Goal: Transaction & Acquisition: Purchase product/service

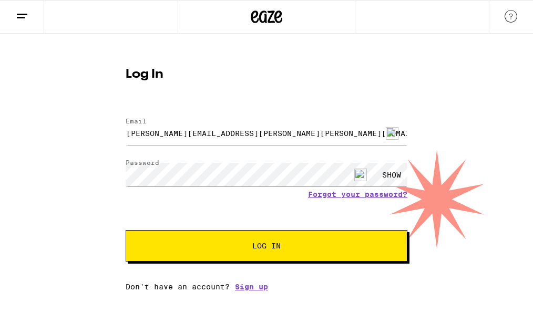
drag, startPoint x: 0, startPoint y: 0, endPoint x: 235, endPoint y: 252, distance: 344.2
click at [235, 252] on button "Log In" at bounding box center [267, 246] width 282 height 32
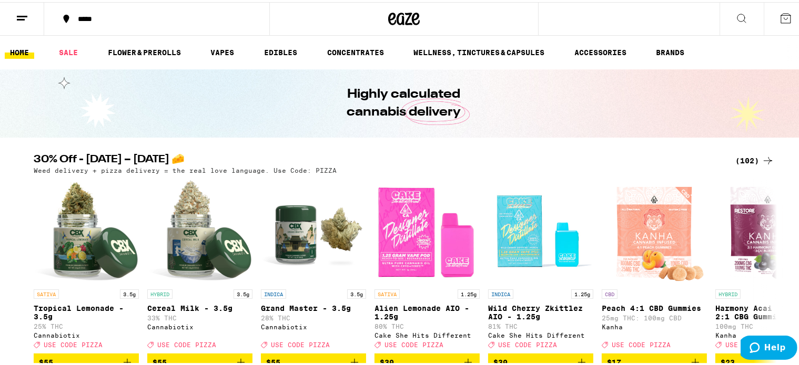
click at [533, 157] on div "(102)" at bounding box center [754, 159] width 39 height 13
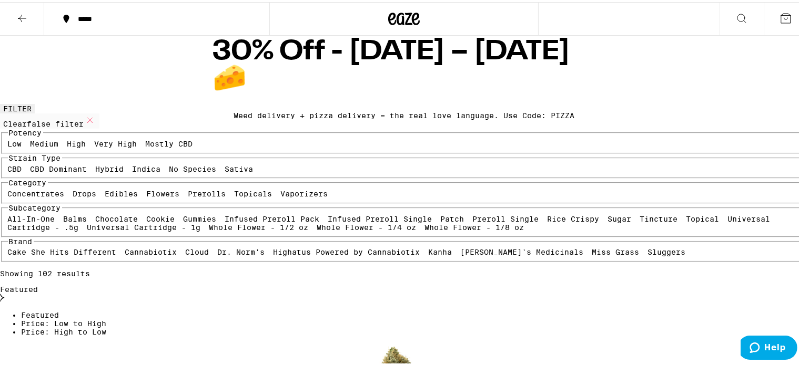
click at [133, 171] on label "Indica" at bounding box center [147, 167] width 28 height 8
click at [135, 165] on input "Indica" at bounding box center [135, 165] width 1 height 1
checkbox input "true"
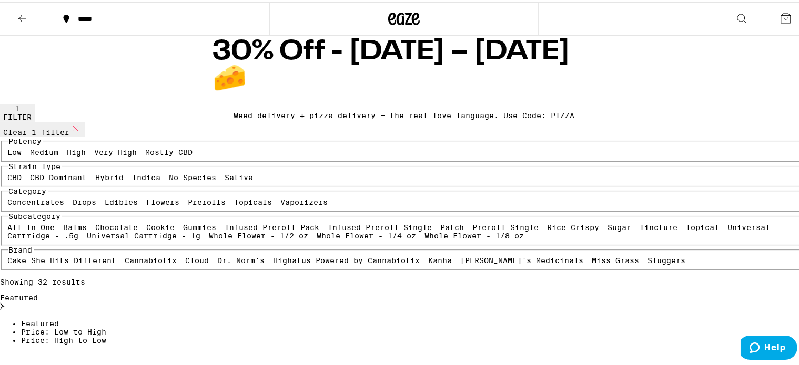
click at [95, 155] on label "Very High" at bounding box center [116, 150] width 43 height 8
click at [97, 148] on input "Very High" at bounding box center [97, 148] width 1 height 1
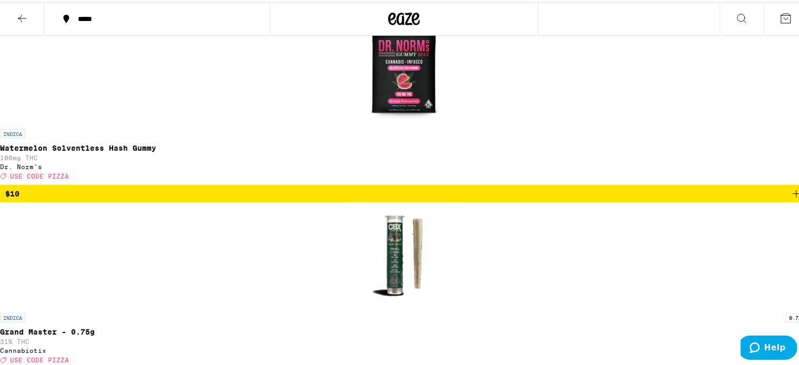
scroll to position [709, 0]
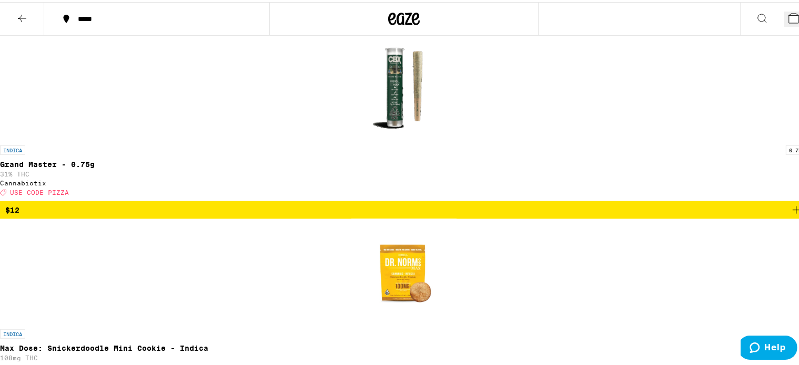
scroll to position [868, 0]
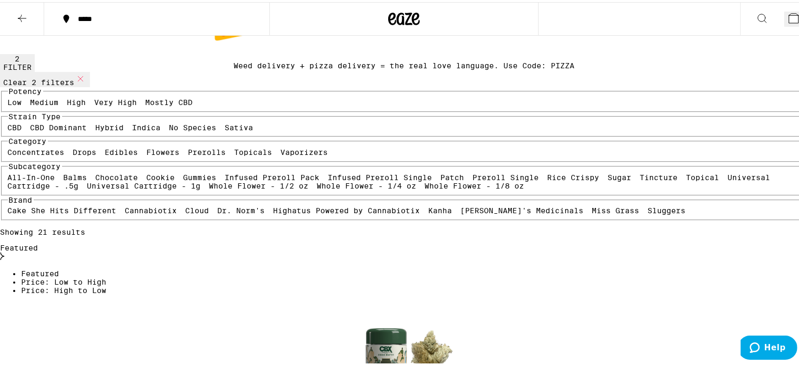
scroll to position [48, 0]
click at [90, 85] on button "Clear 2 filters" at bounding box center [45, 79] width 90 height 15
checkbox input "false"
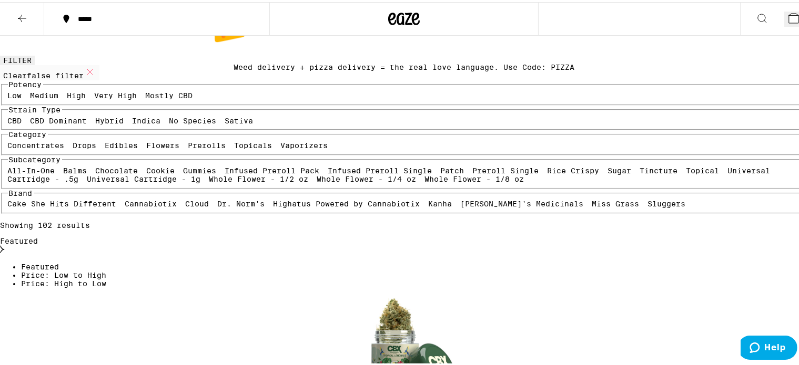
click at [147, 148] on label "Flowers" at bounding box center [163, 143] width 33 height 8
click at [149, 141] on input "Flowers" at bounding box center [149, 141] width 1 height 1
checkbox input "true"
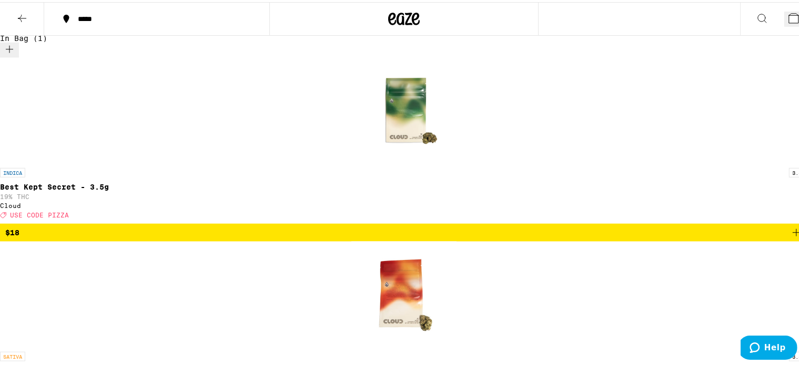
scroll to position [873, 0]
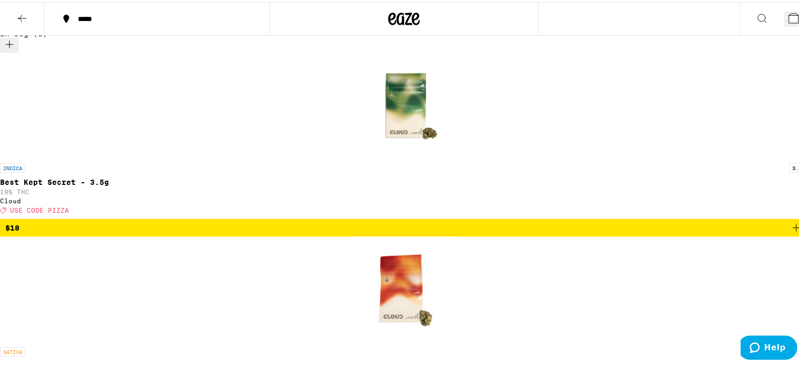
click at [533, 22] on icon at bounding box center [793, 16] width 13 height 13
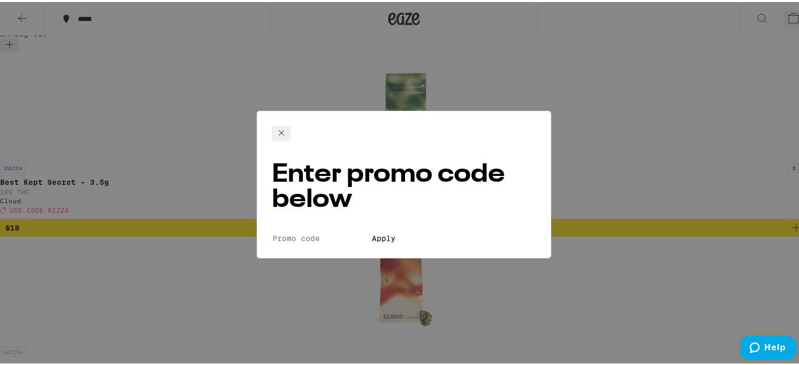
click at [324, 232] on input "Promo Code" at bounding box center [320, 236] width 97 height 9
type input "PIZZA"
click at [372, 232] on span "Apply" at bounding box center [384, 236] width 24 height 8
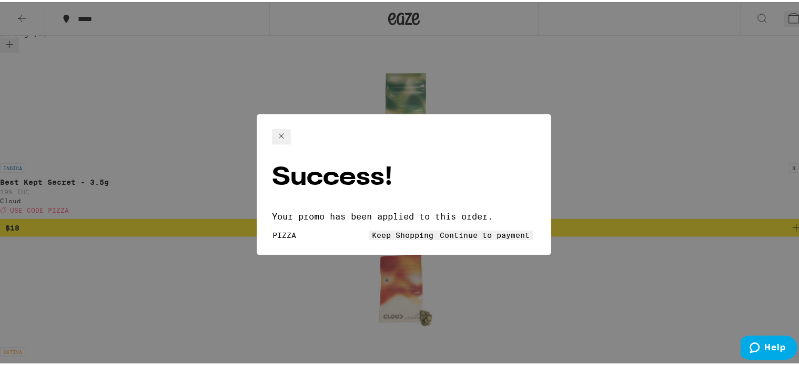
click at [465, 229] on span "Continue to payment" at bounding box center [485, 233] width 90 height 8
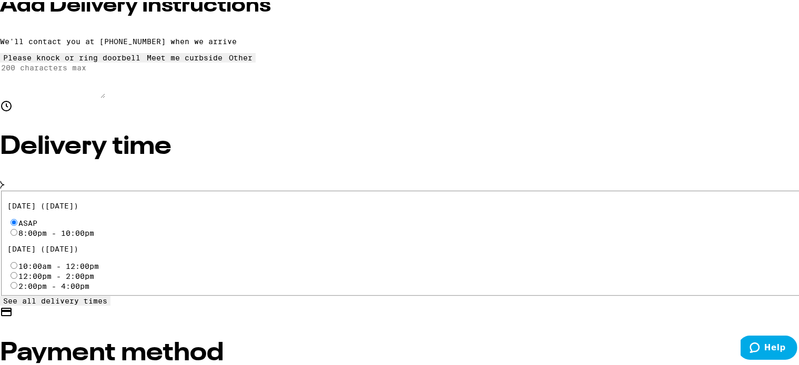
scroll to position [281, 0]
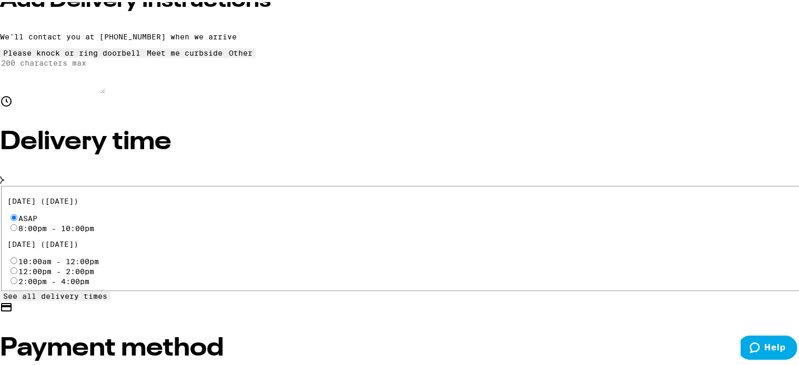
radio input "true"
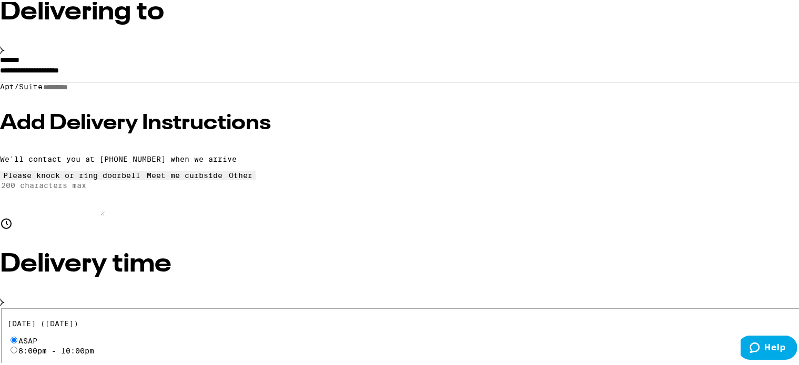
scroll to position [0, 0]
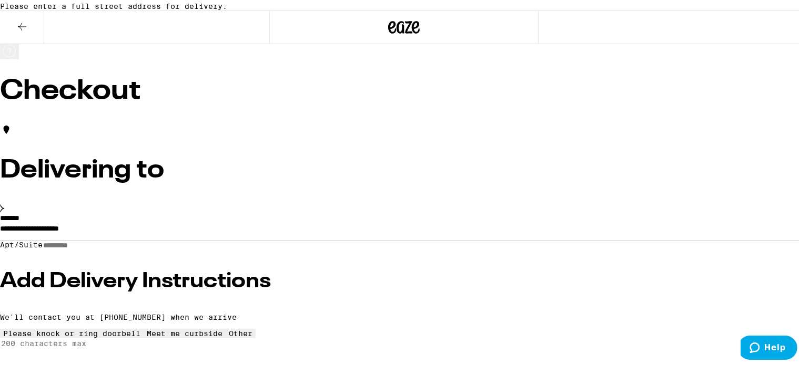
click at [157, 238] on input "**********" at bounding box center [404, 229] width 808 height 18
drag, startPoint x: 231, startPoint y: 225, endPoint x: 191, endPoint y: 230, distance: 39.9
click at [19, 220] on label "*******" at bounding box center [9, 215] width 19 height 7
click at [218, 230] on input "**********" at bounding box center [404, 229] width 808 height 18
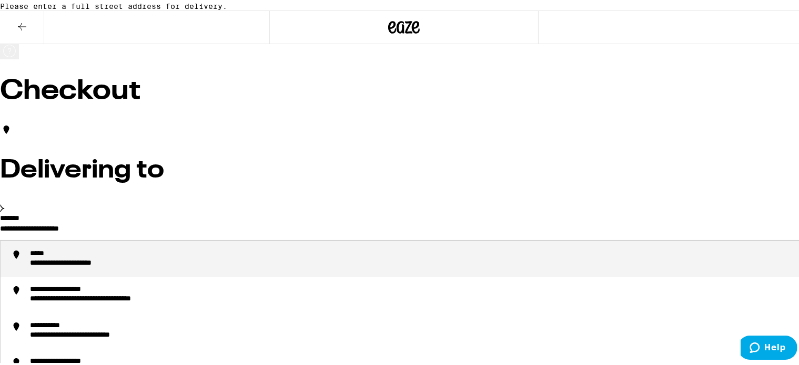
click at [112, 238] on input "**********" at bounding box center [404, 229] width 808 height 18
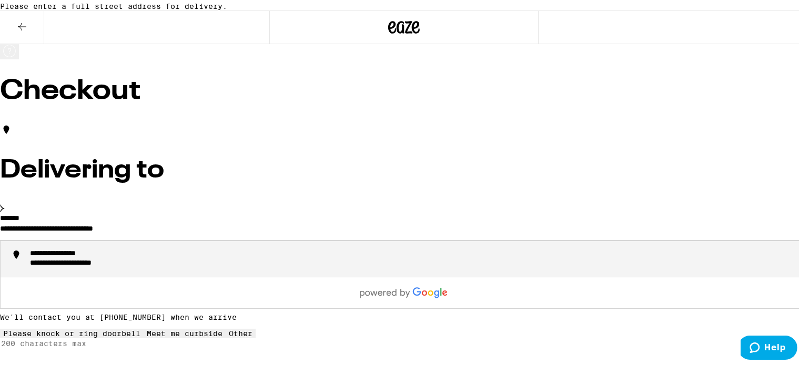
click at [139, 267] on div "**********" at bounding box center [84, 261] width 109 height 9
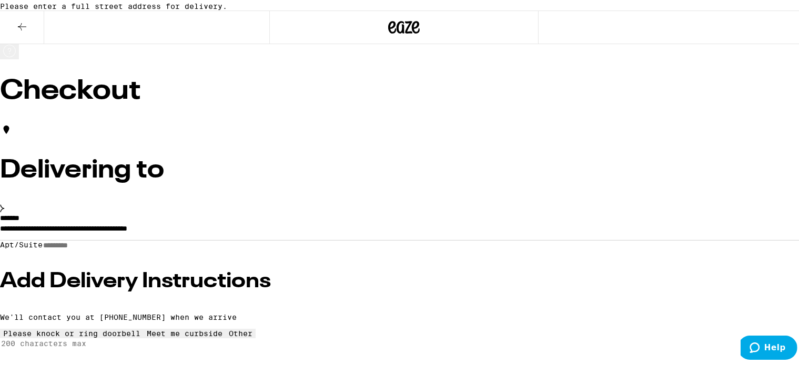
type input "**********"
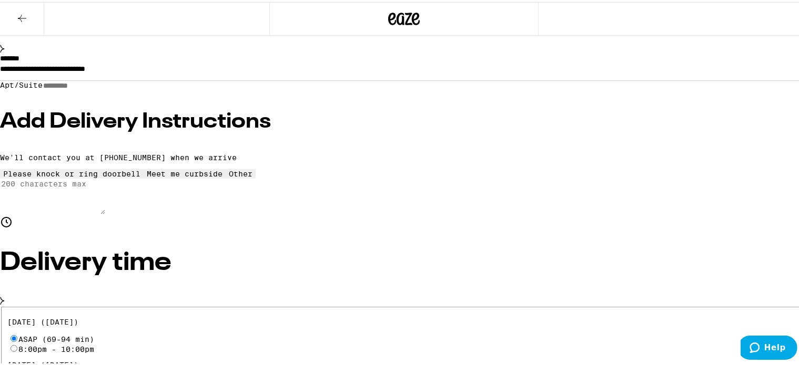
scroll to position [170, 0]
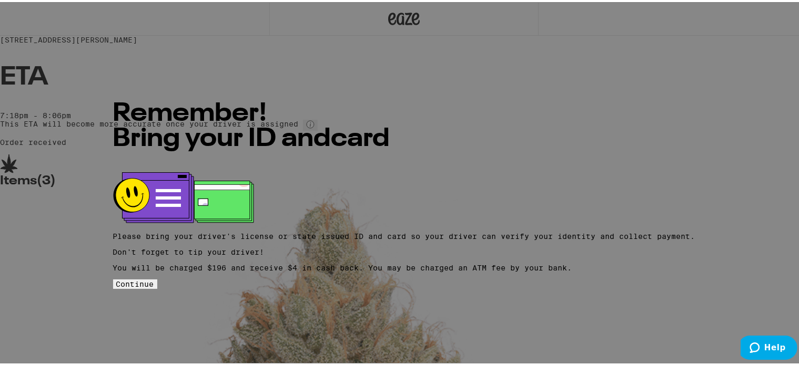
click at [154, 280] on span "Continue" at bounding box center [135, 282] width 38 height 8
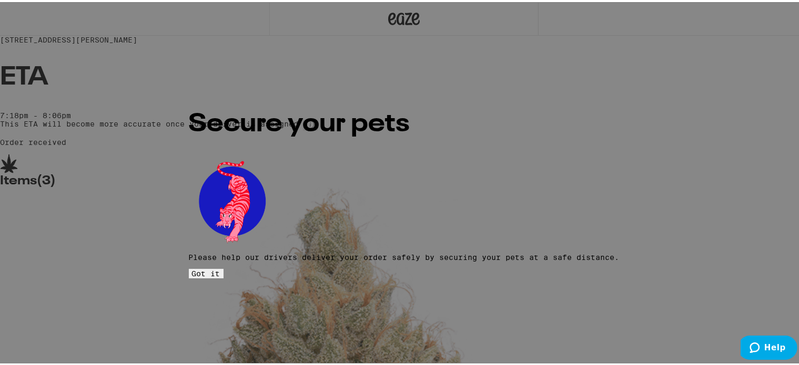
click at [220, 268] on span "Got it" at bounding box center [206, 272] width 28 height 8
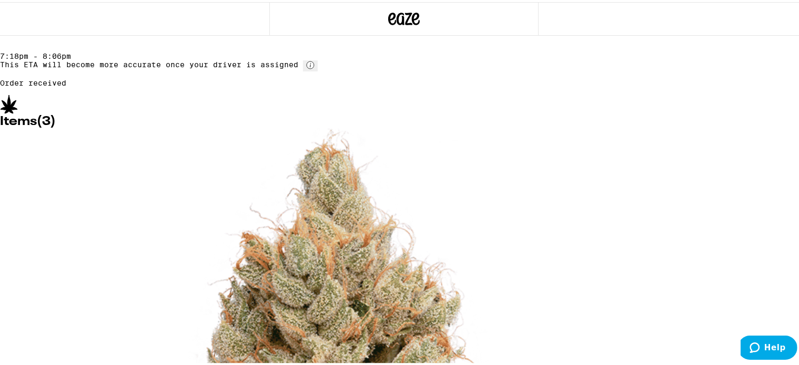
scroll to position [58, 0]
